Goal: Task Accomplishment & Management: Complete application form

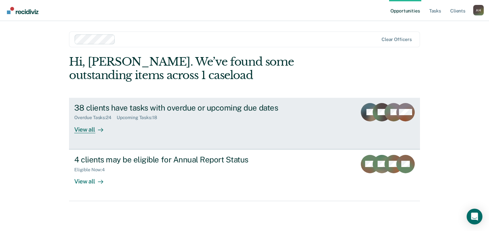
click at [81, 131] on div "View all" at bounding box center [92, 126] width 37 height 13
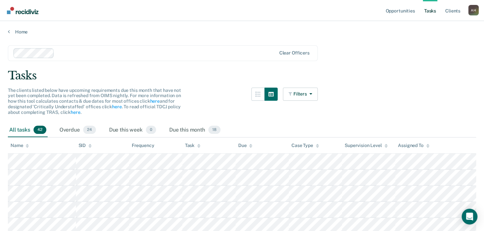
click at [18, 29] on div "Home" at bounding box center [242, 28] width 484 height 14
click at [18, 32] on link "Home" at bounding box center [242, 32] width 468 height 6
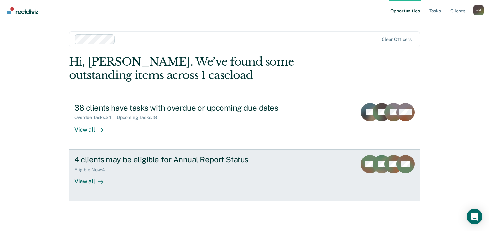
click at [85, 182] on div "View all" at bounding box center [92, 178] width 37 height 13
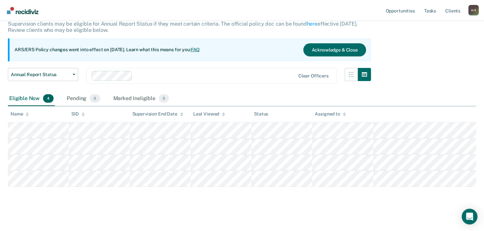
scroll to position [46, 0]
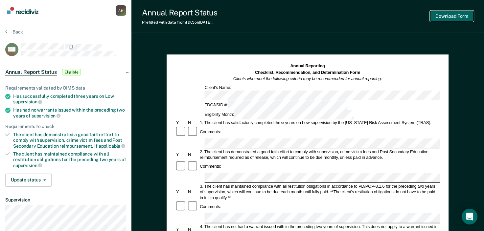
click at [454, 17] on button "Download Form" at bounding box center [451, 16] width 43 height 11
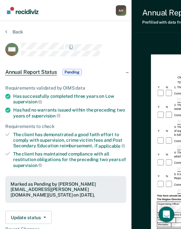
click at [75, 25] on section "Back MC Annual Report Status Pending Requirements validated by OIMS data Has su…" at bounding box center [65, 187] width 131 height 332
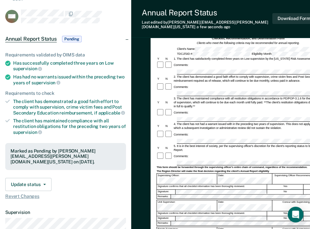
scroll to position [15, 0]
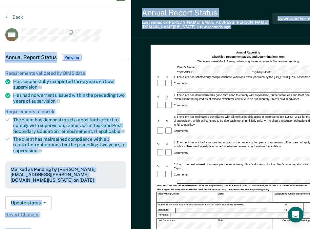
drag, startPoint x: 139, startPoint y: 34, endPoint x: 130, endPoint y: 33, distance: 9.6
click at [130, 33] on div "Anna Harris A H Profile How it works Log Out Back MC Annual Report Status Pendi…" at bounding box center [155, 161] width 310 height 353
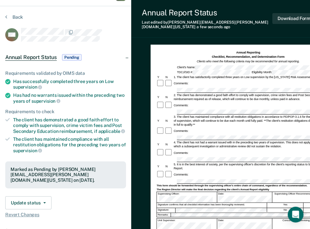
drag, startPoint x: 130, startPoint y: 33, endPoint x: 106, endPoint y: 23, distance: 25.3
click at [106, 23] on div "Back" at bounding box center [65, 21] width 121 height 14
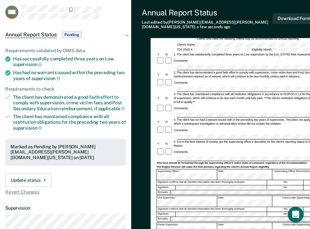
scroll to position [2, 0]
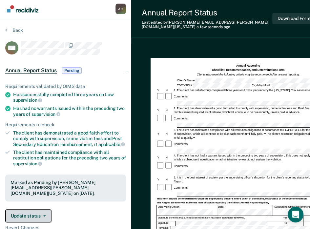
click at [47, 209] on button "Update status" at bounding box center [28, 215] width 46 height 13
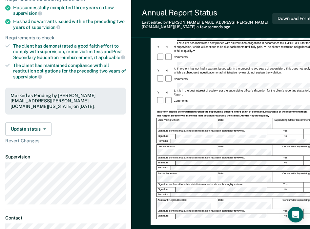
scroll to position [100, 0]
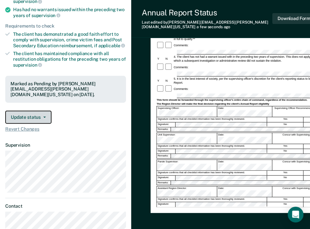
click at [45, 111] on button "Update status" at bounding box center [28, 117] width 46 height 13
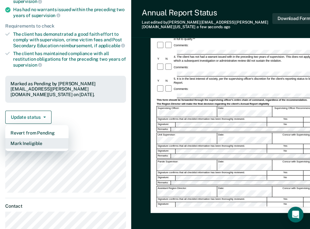
click at [37, 138] on button "Mark Ineligible" at bounding box center [36, 143] width 63 height 11
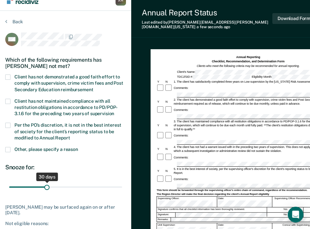
scroll to position [0, 0]
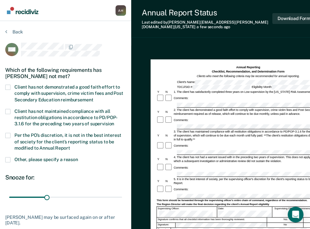
click at [10, 83] on div "MC Which of the following requirements has Marland Cooper not met? Client has n…" at bounding box center [65, 151] width 121 height 217
click at [10, 86] on span at bounding box center [7, 87] width 5 height 5
click at [93, 98] on input "Client has not demonstrated a good faith effort to comply with supervision, cri…" at bounding box center [93, 98] width 0 height 0
click at [7, 86] on span at bounding box center [7, 87] width 5 height 5
click at [93, 98] on input "Client has not demonstrated a good faith effort to comply with supervision, cri…" at bounding box center [93, 98] width 0 height 0
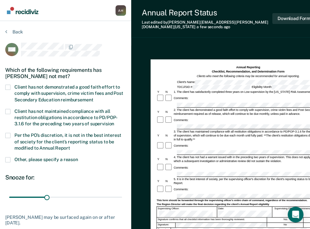
click at [7, 86] on span at bounding box center [7, 87] width 5 height 5
click at [93, 98] on input "Client has not demonstrated a good faith effort to comply with supervision, cri…" at bounding box center [93, 98] width 0 height 0
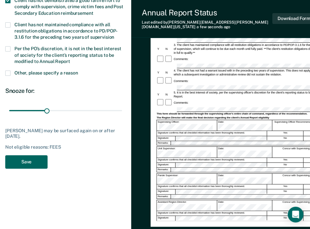
scroll to position [131, 0]
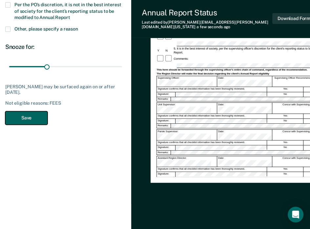
click at [31, 119] on button "Save" at bounding box center [26, 117] width 42 height 13
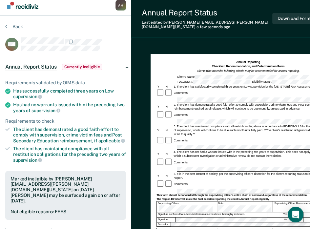
scroll to position [0, 0]
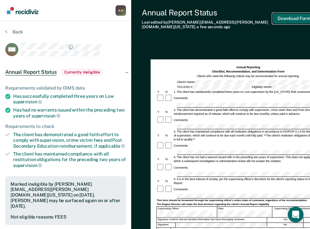
click at [297, 17] on button "Download Form" at bounding box center [294, 18] width 43 height 11
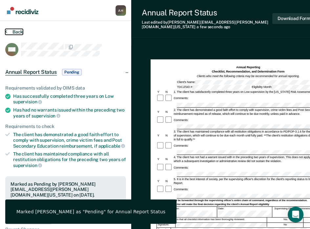
click at [11, 31] on button "Back" at bounding box center [14, 32] width 18 height 6
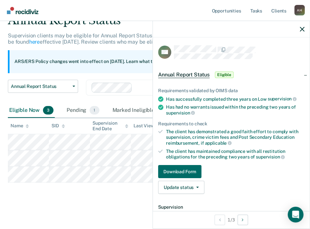
click at [222, 76] on span "Eligible" at bounding box center [224, 75] width 19 height 7
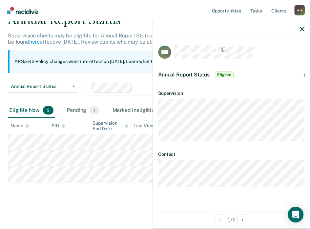
click at [222, 76] on span "Eligible" at bounding box center [224, 75] width 19 height 7
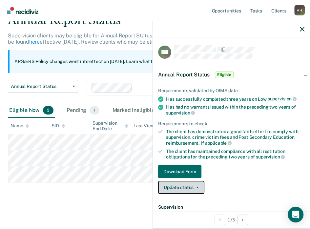
click at [190, 186] on button "Update status" at bounding box center [181, 187] width 46 height 13
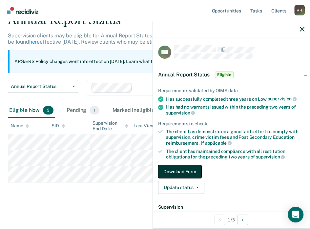
click at [192, 169] on button "Download Form" at bounding box center [179, 171] width 43 height 13
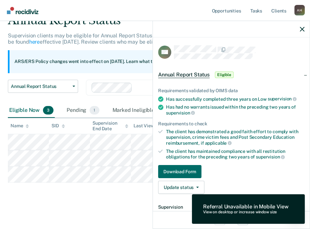
click at [229, 167] on link "Download Form" at bounding box center [231, 171] width 146 height 13
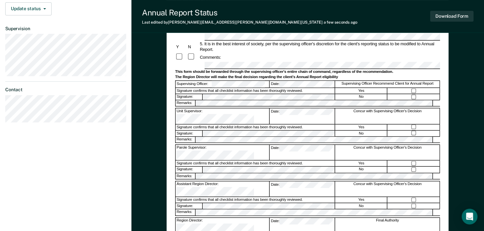
scroll to position [164, 0]
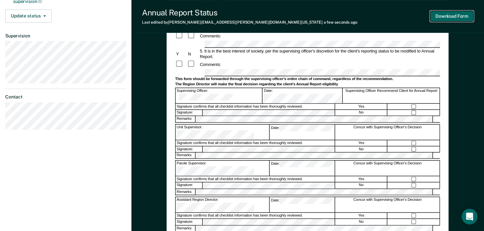
click at [446, 14] on button "Download Form" at bounding box center [451, 16] width 43 height 11
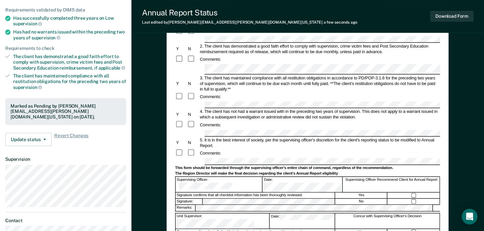
scroll to position [77, 0]
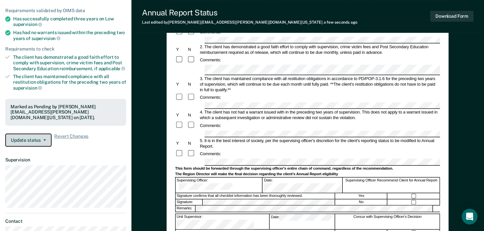
click at [46, 134] on button "Update status" at bounding box center [28, 140] width 46 height 13
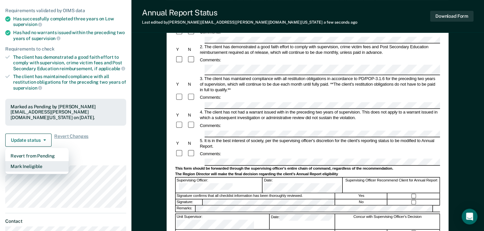
click at [34, 161] on button "Mark Ineligible" at bounding box center [36, 166] width 63 height 11
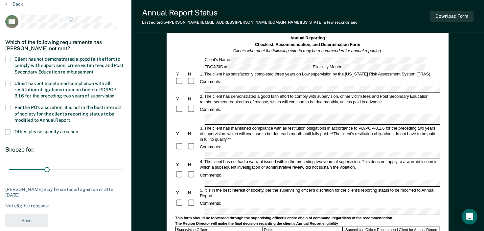
scroll to position [12, 0]
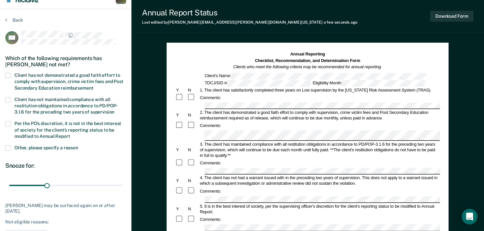
click at [5, 76] on span at bounding box center [7, 75] width 5 height 5
click at [93, 86] on input "Client has not demonstrated a good faith effort to comply with supervision, cri…" at bounding box center [93, 86] width 0 height 0
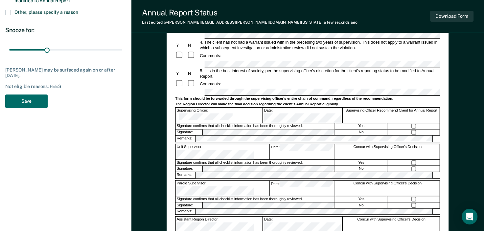
scroll to position [176, 0]
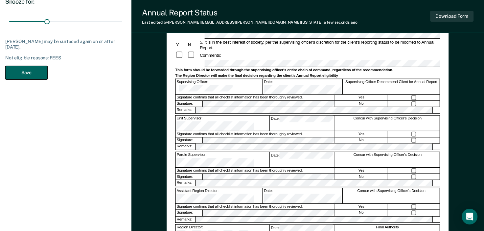
click at [24, 70] on button "Save" at bounding box center [26, 72] width 42 height 13
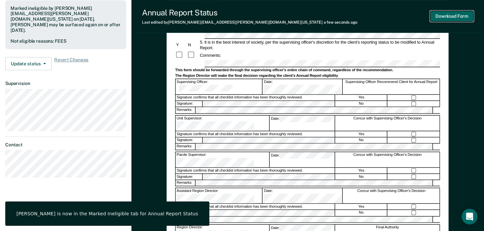
click at [444, 13] on button "Download Form" at bounding box center [451, 16] width 43 height 11
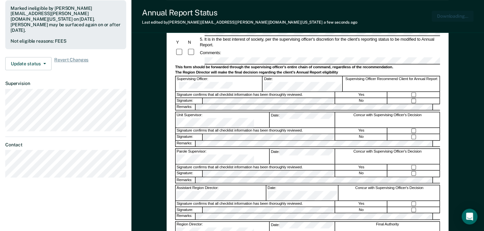
scroll to position [0, 0]
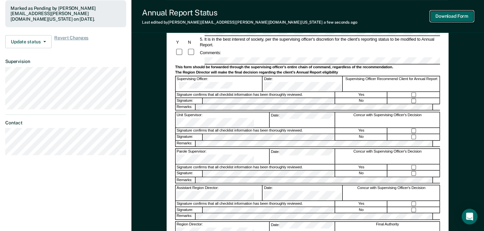
click at [462, 17] on button "Download Form" at bounding box center [451, 16] width 43 height 11
click at [302, 18] on div "Annual Report Status Last edited by Anna.Harris@tdcj.texas.gov a few seconds ag…" at bounding box center [307, 16] width 352 height 33
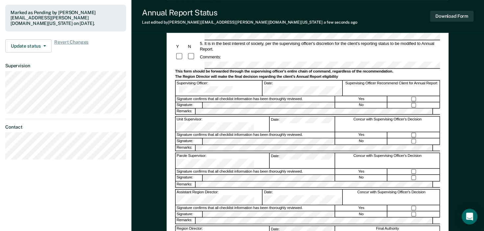
scroll to position [164, 0]
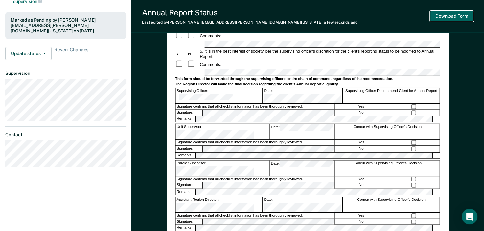
click at [451, 13] on button "Download Form" at bounding box center [451, 16] width 43 height 11
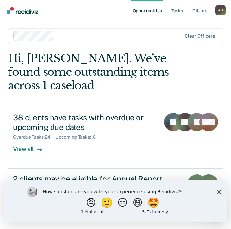
scroll to position [4, 0]
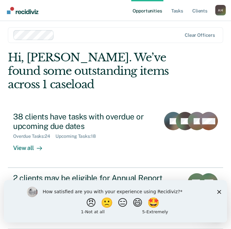
click at [157, 191] on icon "Close survey" at bounding box center [219, 192] width 4 height 4
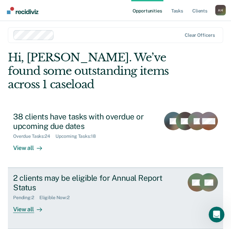
click at [20, 210] on div "View all" at bounding box center [31, 207] width 37 height 13
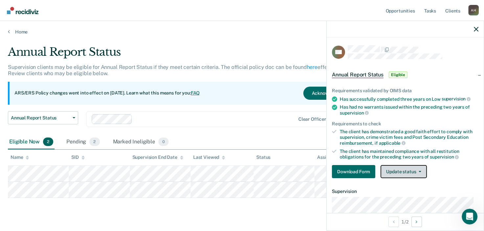
click at [157, 172] on button "Update status" at bounding box center [403, 171] width 46 height 13
click at [157, 149] on div "The client has maintained compliance with all restitution obligations for the p…" at bounding box center [408, 154] width 139 height 11
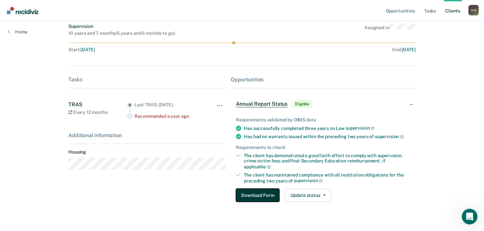
scroll to position [55, 0]
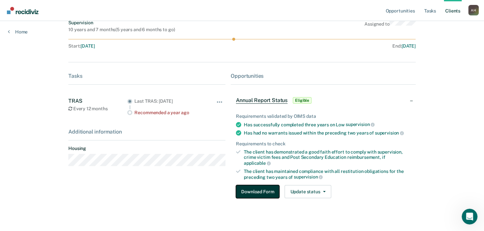
click at [157, 187] on button "Download Form" at bounding box center [257, 191] width 43 height 13
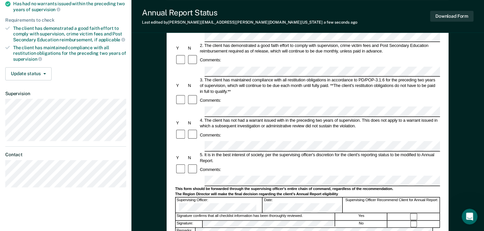
scroll to position [143, 0]
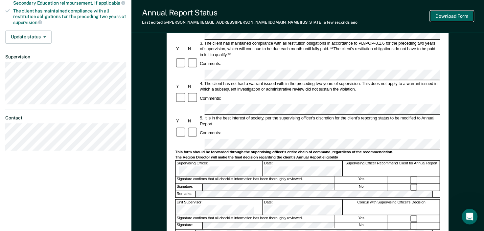
click at [157, 13] on button "Download Form" at bounding box center [451, 16] width 43 height 11
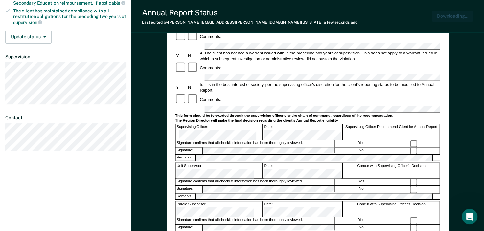
scroll to position [0, 0]
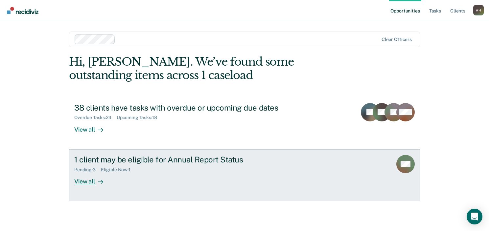
click at [84, 181] on div "View all" at bounding box center [92, 178] width 37 height 13
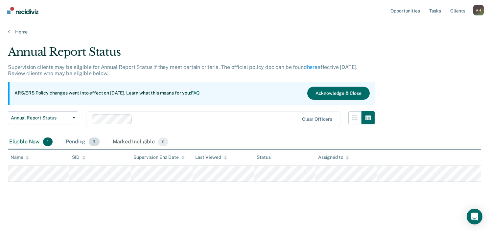
click at [76, 144] on div "Pending 3" at bounding box center [82, 142] width 36 height 14
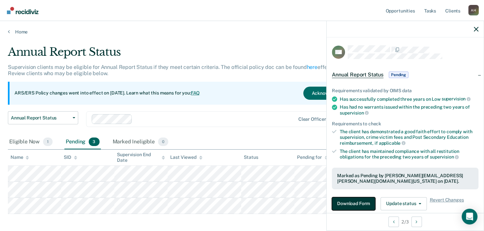
click at [360, 202] on button "Download Form" at bounding box center [353, 203] width 43 height 13
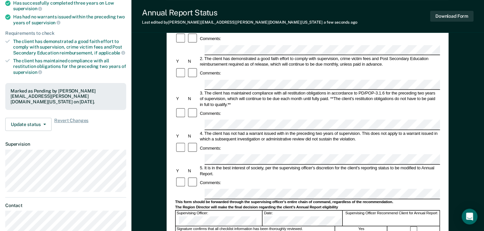
scroll to position [131, 0]
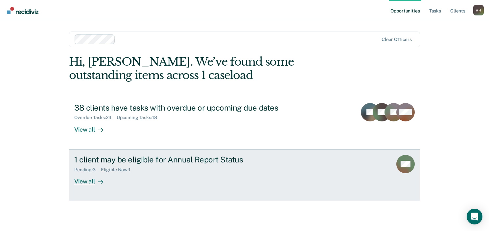
click at [87, 183] on div "View all" at bounding box center [92, 178] width 37 height 13
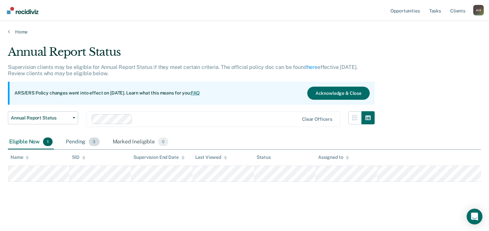
click at [80, 142] on div "Pending 3" at bounding box center [82, 142] width 36 height 14
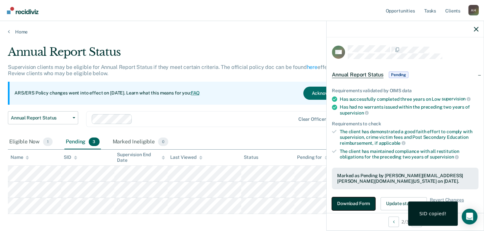
click at [348, 200] on button "Download Form" at bounding box center [353, 203] width 43 height 13
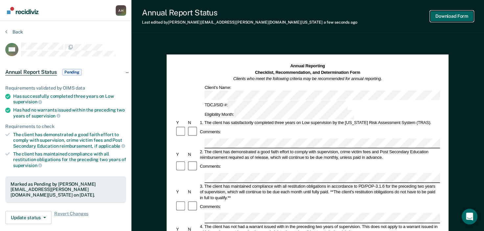
click at [447, 15] on button "Download Form" at bounding box center [451, 16] width 43 height 11
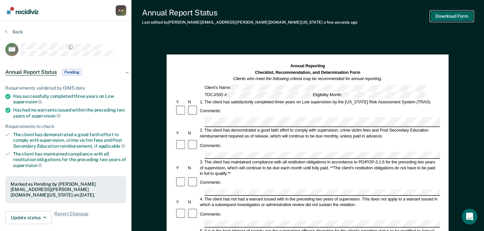
click at [436, 14] on button "Download Form" at bounding box center [451, 16] width 43 height 11
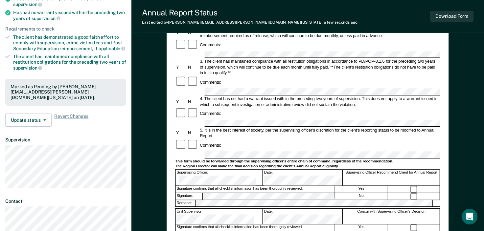
scroll to position [98, 0]
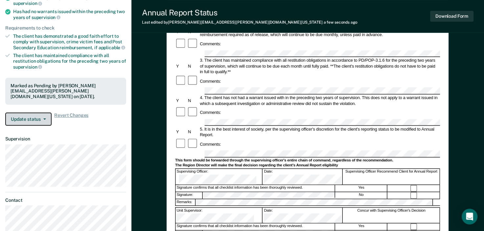
click at [44, 113] on button "Update status" at bounding box center [28, 119] width 46 height 13
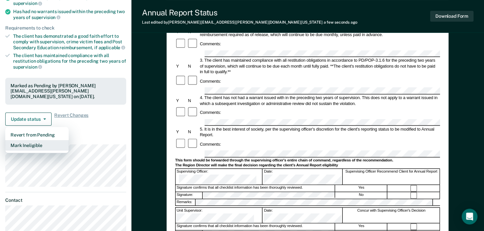
click at [29, 140] on button "Mark Ineligible" at bounding box center [36, 145] width 63 height 11
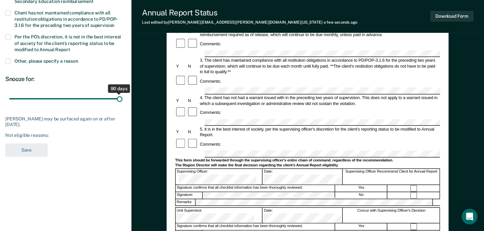
drag, startPoint x: 47, startPoint y: 98, endPoint x: 122, endPoint y: 96, distance: 75.2
type input "90"
click at [122, 96] on input "range" at bounding box center [65, 98] width 113 height 11
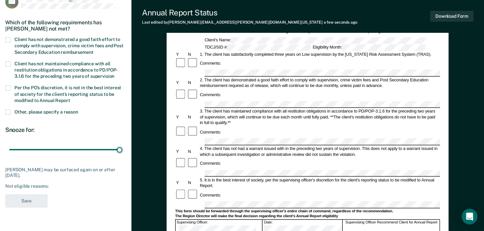
scroll to position [33, 0]
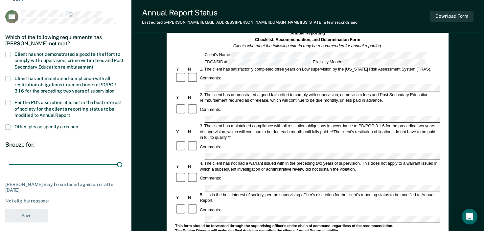
click at [8, 54] on span at bounding box center [7, 54] width 5 height 5
click at [93, 65] on input "Client has not demonstrated a good faith effort to comply with supervision, cri…" at bounding box center [93, 65] width 0 height 0
click at [5, 100] on span at bounding box center [7, 102] width 5 height 5
click at [70, 113] on input "Per the PO’s discretion, it is not in the best interest of society for the clie…" at bounding box center [70, 113] width 0 height 0
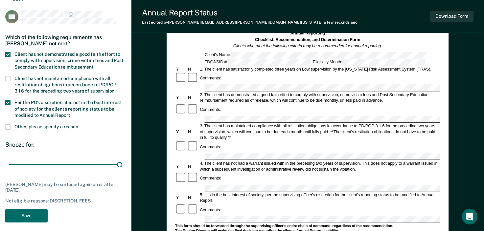
click at [25, 207] on div "HR Which of the following requirements has Heather Rousey not met? Client has n…" at bounding box center [65, 118] width 121 height 217
click at [29, 213] on button "Save" at bounding box center [26, 215] width 42 height 13
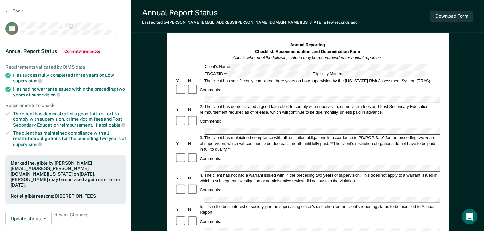
scroll to position [0, 0]
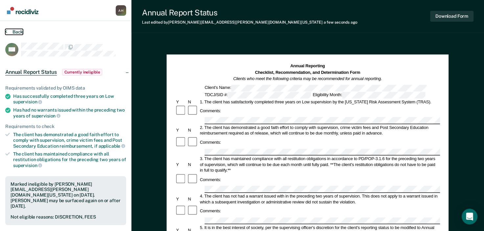
click at [15, 31] on button "Back" at bounding box center [14, 32] width 18 height 6
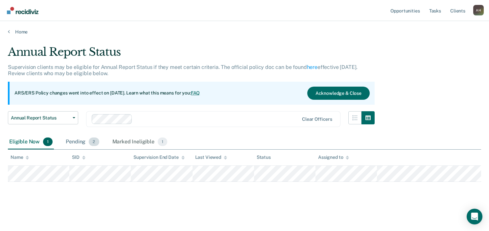
click at [83, 141] on div "Pending 2" at bounding box center [82, 142] width 36 height 14
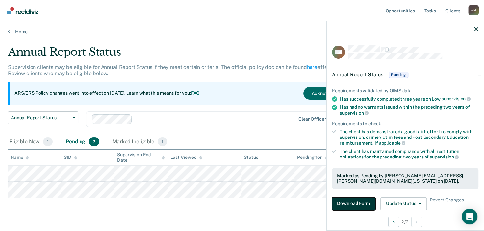
click at [348, 204] on button "Download Form" at bounding box center [353, 203] width 43 height 13
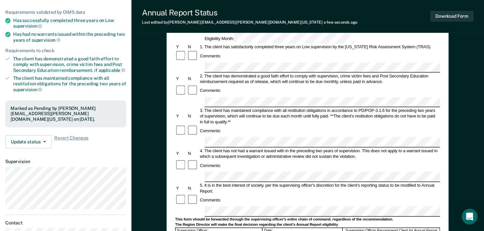
scroll to position [131, 0]
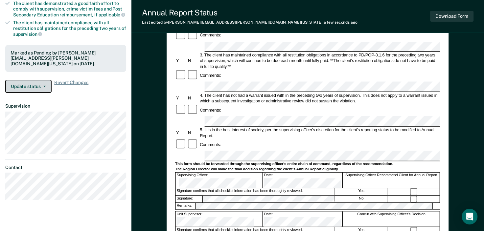
click at [42, 82] on button "Update status" at bounding box center [28, 86] width 46 height 13
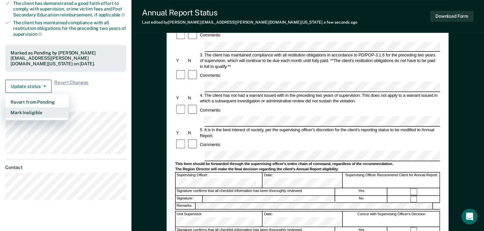
click at [38, 107] on button "Mark Ineligible" at bounding box center [36, 112] width 63 height 11
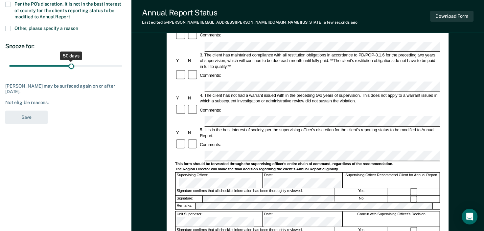
drag, startPoint x: 48, startPoint y: 66, endPoint x: 71, endPoint y: 71, distance: 23.7
type input "50"
click at [71, 71] on input "range" at bounding box center [65, 65] width 113 height 11
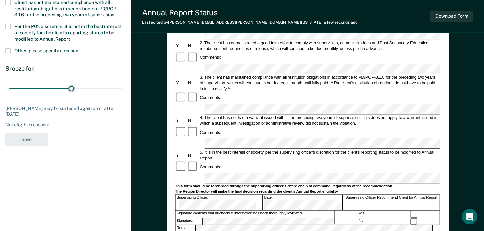
scroll to position [33, 0]
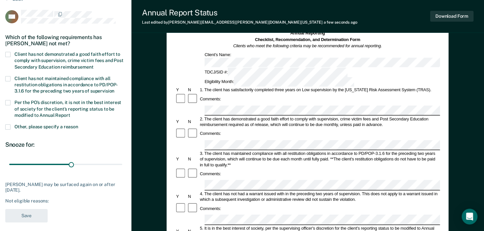
click at [10, 54] on span at bounding box center [7, 54] width 5 height 5
click at [93, 65] on input "Client has not demonstrated a good faith effort to comply with supervision, cri…" at bounding box center [93, 65] width 0 height 0
click at [9, 102] on span at bounding box center [7, 102] width 5 height 5
click at [70, 113] on input "Per the PO’s discretion, it is not in the best interest of society for the clie…" at bounding box center [70, 113] width 0 height 0
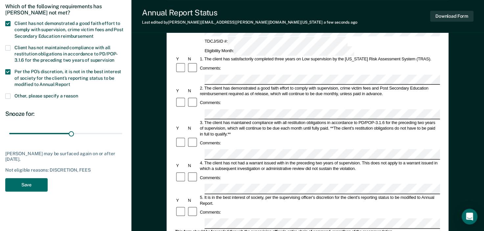
scroll to position [98, 0]
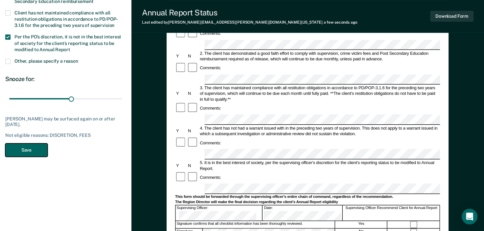
click at [28, 150] on button "Save" at bounding box center [26, 149] width 42 height 13
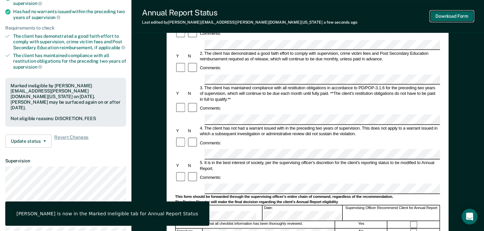
click at [443, 16] on button "Download Form" at bounding box center [451, 16] width 43 height 11
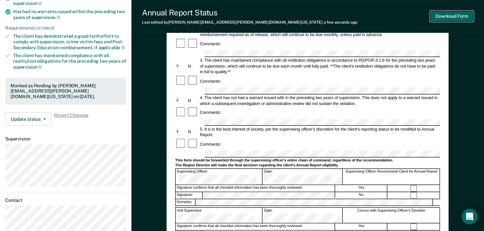
click at [458, 14] on button "Download Form" at bounding box center [451, 16] width 43 height 11
click at [145, 65] on div "Annual Reporting Checklist, Recommendation, and Determination Form Clients who …" at bounding box center [307, 158] width 352 height 432
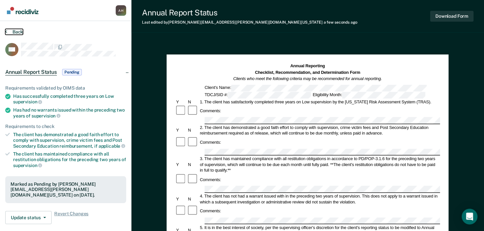
click at [16, 32] on button "Back" at bounding box center [14, 32] width 18 height 6
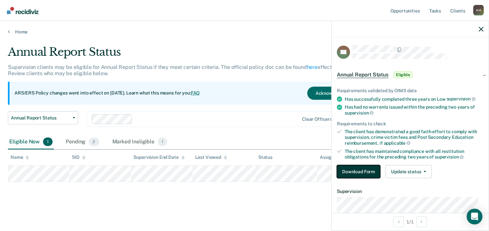
click at [373, 172] on button "Download Form" at bounding box center [358, 171] width 43 height 13
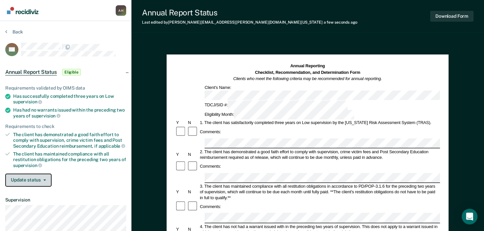
click at [43, 180] on icon "button" at bounding box center [44, 180] width 3 height 1
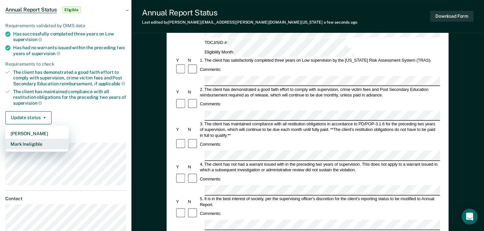
scroll to position [66, 0]
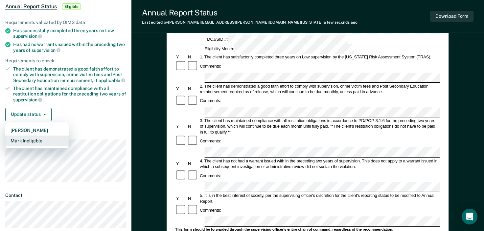
click at [28, 139] on button "Mark Ineligible" at bounding box center [36, 141] width 63 height 11
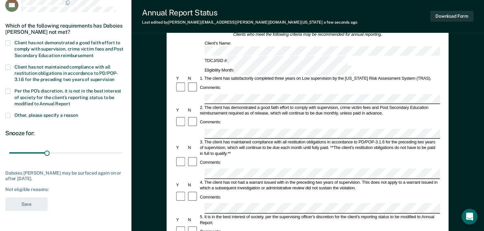
scroll to position [33, 0]
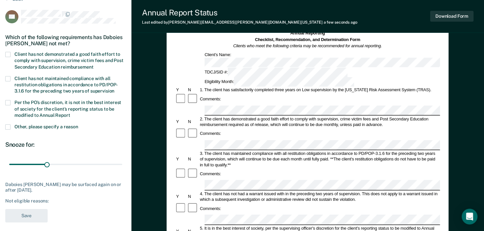
click at [10, 52] on span at bounding box center [7, 54] width 5 height 5
click at [93, 65] on input "Client has not demonstrated a good faith effort to comply with supervision, cri…" at bounding box center [93, 65] width 0 height 0
click at [9, 125] on span at bounding box center [7, 126] width 5 height 5
click at [78, 124] on input "Other, please specify a reason" at bounding box center [78, 124] width 0 height 0
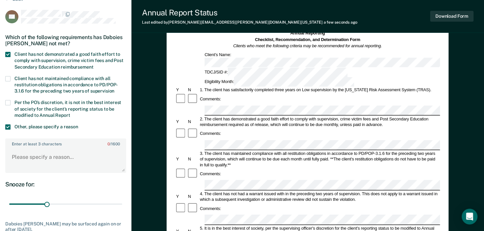
click at [9, 125] on span at bounding box center [7, 126] width 5 height 5
click at [78, 124] on input "Other, please specify a reason" at bounding box center [78, 124] width 0 height 0
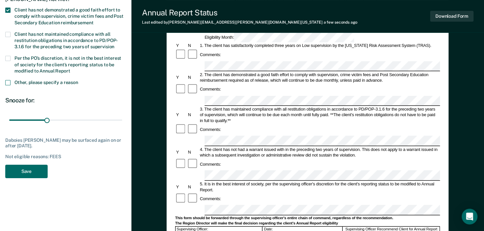
scroll to position [98, 0]
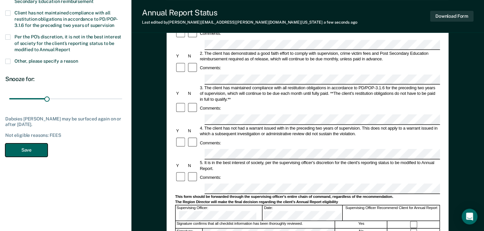
click at [30, 146] on button "Save" at bounding box center [26, 149] width 42 height 13
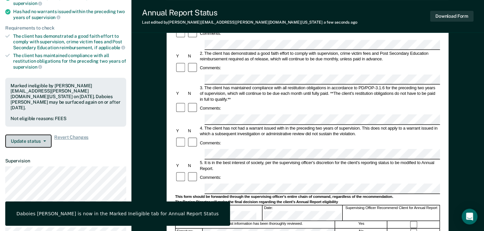
click at [28, 135] on button "Update status" at bounding box center [28, 141] width 46 height 13
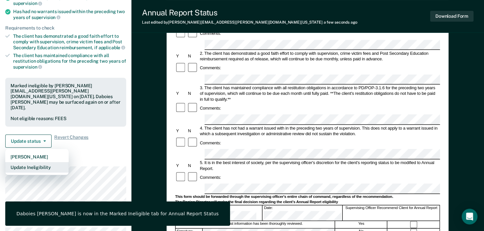
click at [32, 162] on button "Update Ineligibility" at bounding box center [36, 167] width 63 height 11
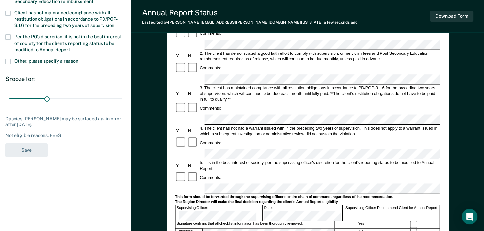
scroll to position [131, 0]
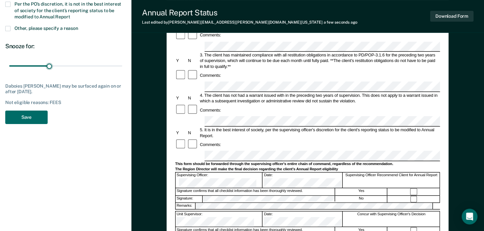
drag, startPoint x: 47, startPoint y: 64, endPoint x: 37, endPoint y: 72, distance: 13.1
type input "32"
click at [49, 64] on input "range" at bounding box center [65, 65] width 113 height 11
click at [28, 113] on button "Save" at bounding box center [26, 117] width 42 height 13
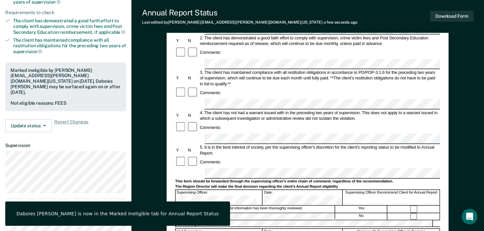
scroll to position [98, 0]
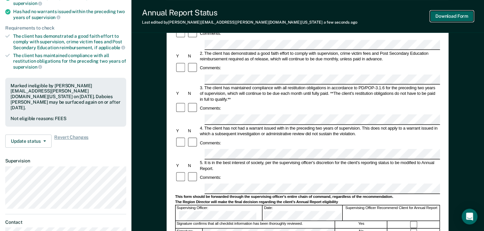
click at [444, 15] on button "Download Form" at bounding box center [451, 16] width 43 height 11
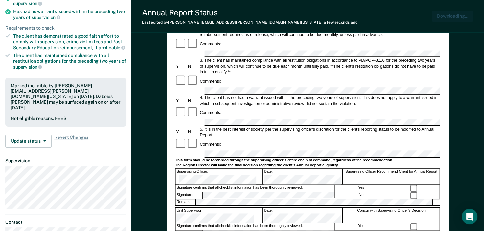
scroll to position [0, 0]
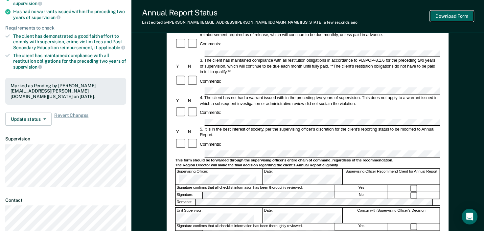
click at [440, 16] on button "Download Form" at bounding box center [451, 16] width 43 height 11
click at [455, 18] on button "Download Form" at bounding box center [451, 16] width 43 height 11
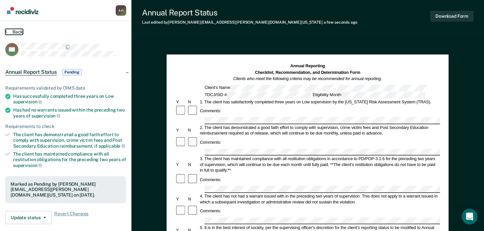
click at [17, 31] on button "Back" at bounding box center [14, 32] width 18 height 6
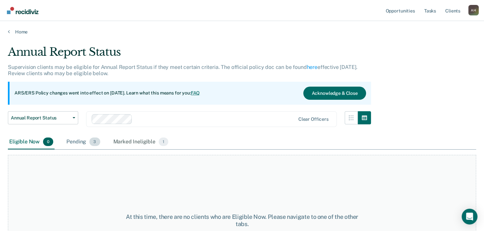
click at [78, 140] on div "Pending 3" at bounding box center [83, 142] width 36 height 14
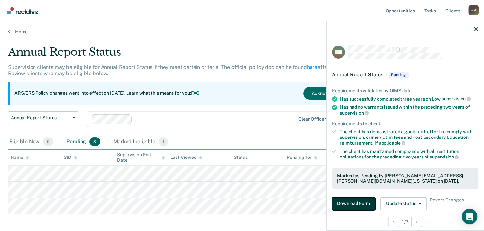
click at [352, 199] on button "Download Form" at bounding box center [353, 203] width 43 height 13
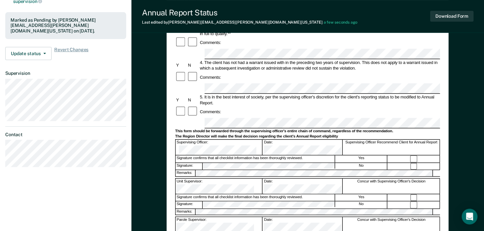
scroll to position [131, 0]
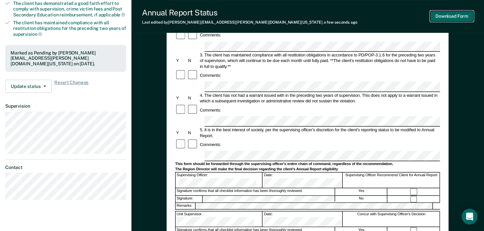
click at [442, 17] on button "Download Form" at bounding box center [451, 16] width 43 height 11
